Goal: Transaction & Acquisition: Download file/media

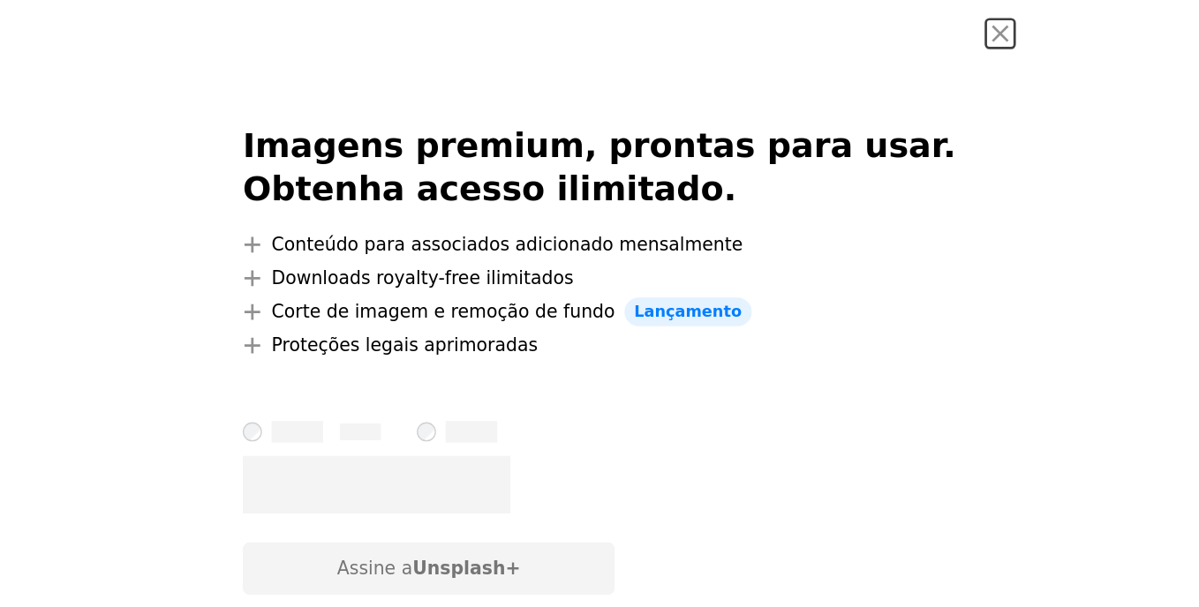
scroll to position [353, 0]
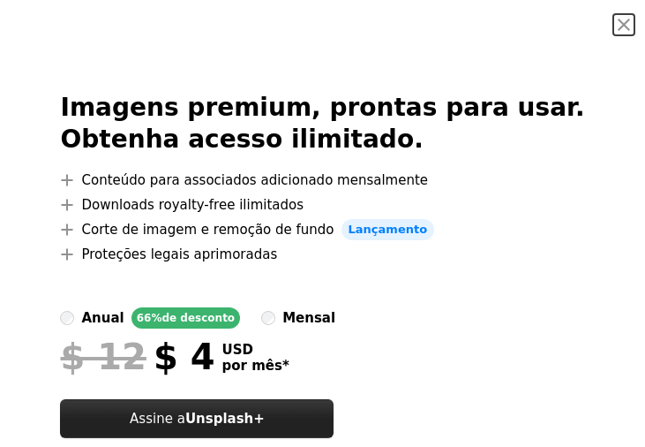
click at [319, 415] on button "Assine a Unsplash+" at bounding box center [197, 418] width 274 height 39
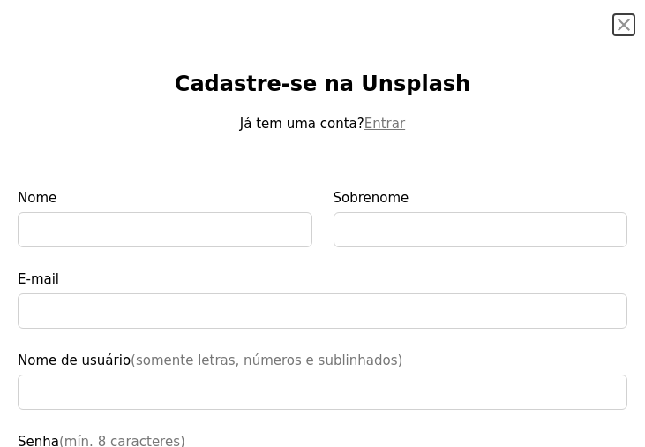
type input "**********"
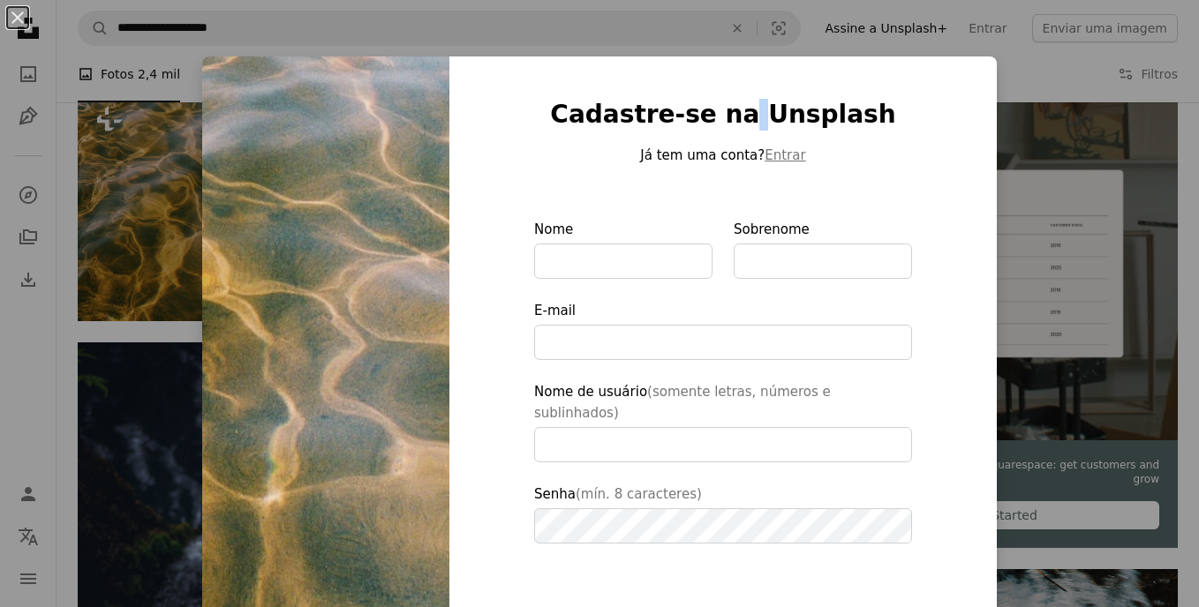
drag, startPoint x: 742, startPoint y: 20, endPoint x: 749, endPoint y: 38, distance: 19.4
click at [631, 38] on div "An X shape Cadastre-se na Unsplash Já tem uma conta? Entrar Nome Sobrenome E-ma…" at bounding box center [599, 303] width 1199 height 607
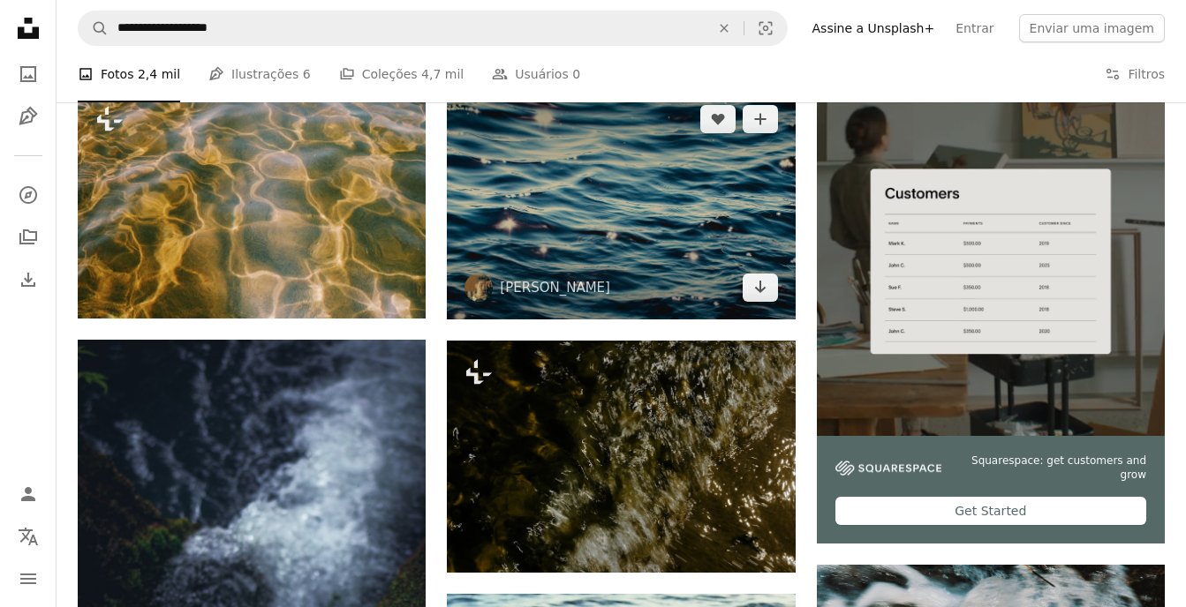
click at [606, 255] on img at bounding box center [621, 203] width 348 height 232
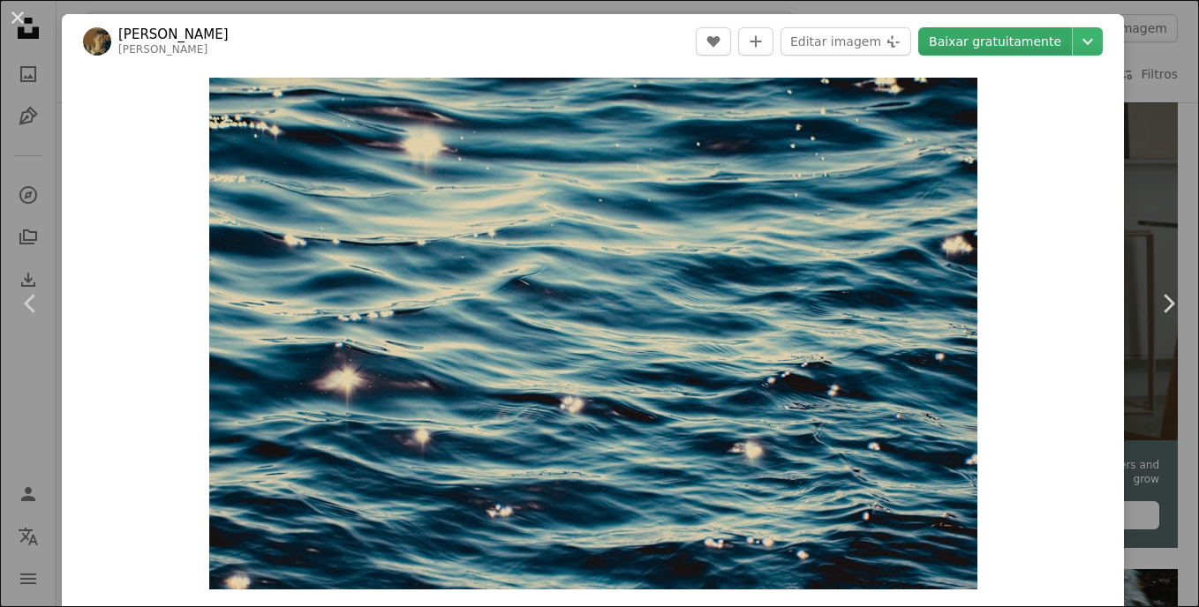
click at [631, 40] on link "Baixar gratuitamente" at bounding box center [995, 41] width 154 height 28
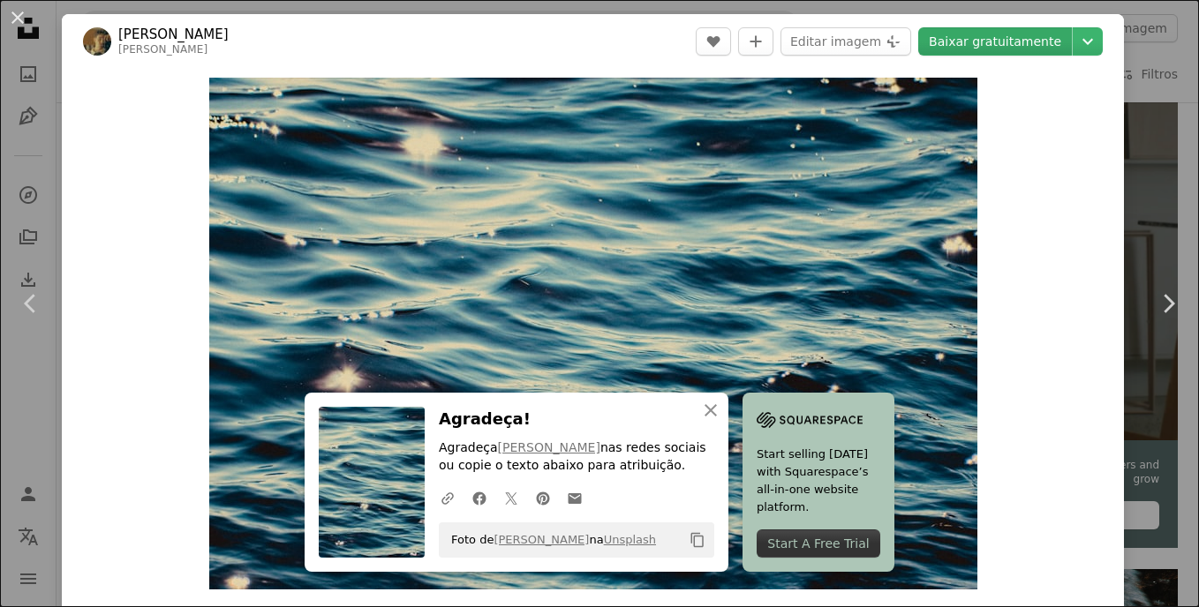
click at [631, 40] on link "Baixar gratuitamente" at bounding box center [995, 41] width 154 height 28
drag, startPoint x: 580, startPoint y: 523, endPoint x: 571, endPoint y: 518, distance: 9.9
click at [571, 446] on div "Agradeça! Agradeça [PERSON_NAME] nas redes sociais ou copie o texto abaixo para…" at bounding box center [576, 482] width 275 height 151
click at [631, 28] on button "Editar imagem Plus sign for Unsplash+" at bounding box center [845, 41] width 131 height 28
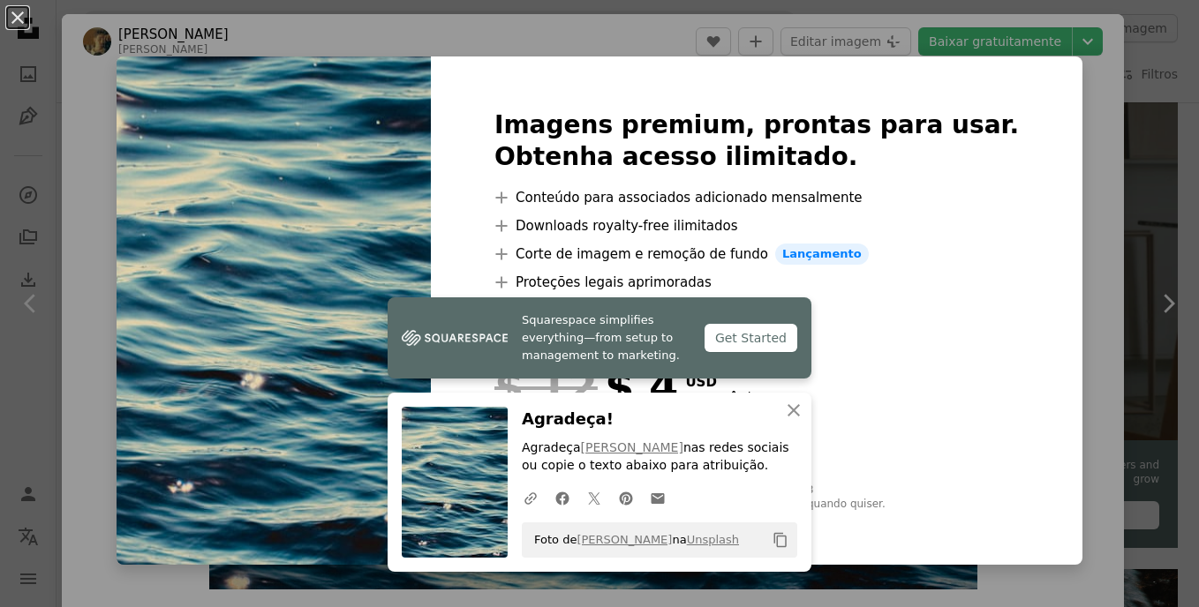
click at [631, 353] on link "Squarespace simplifies everything—from setup to management to marketing. Get St…" at bounding box center [600, 337] width 424 height 81
